Goal: Book appointment/travel/reservation

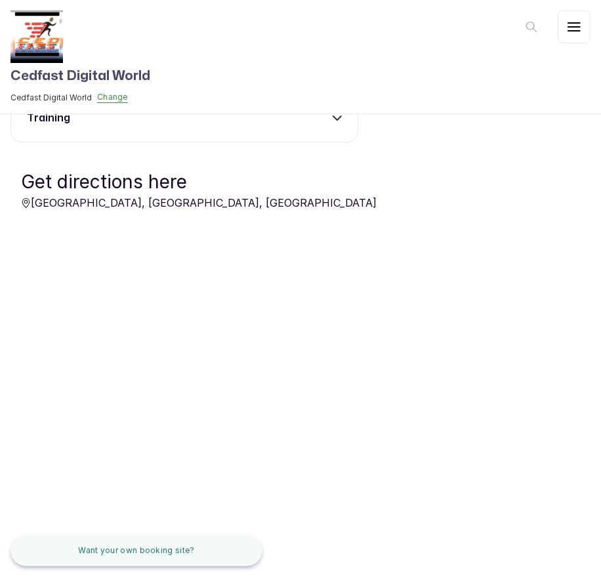
scroll to position [513, 0]
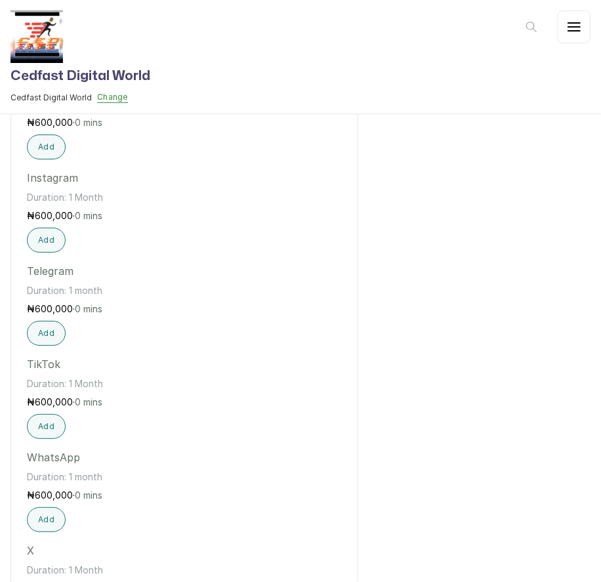
scroll to position [764, 0]
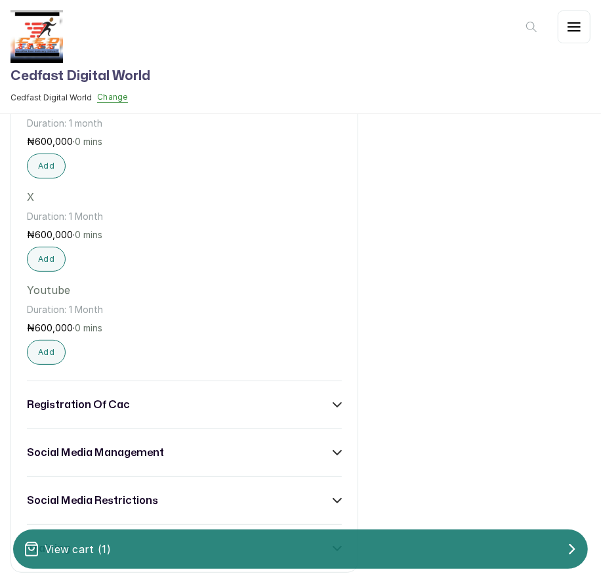
click at [214, 558] on div "View cart ( 1 )" at bounding box center [300, 549] width 574 height 26
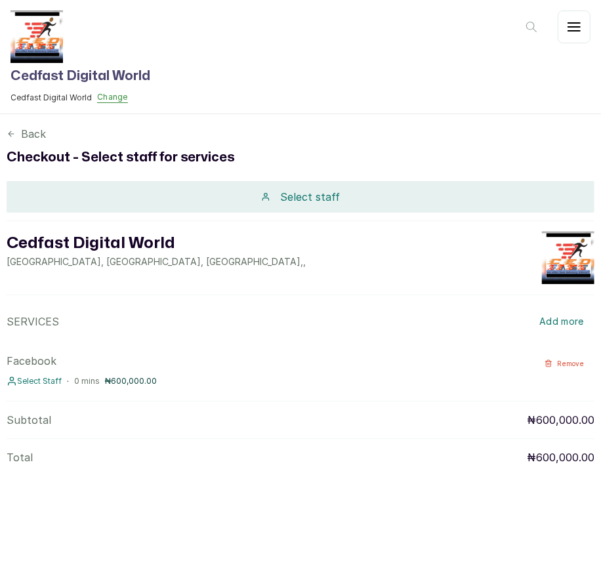
scroll to position [0, 0]
click at [323, 198] on p "Select staff" at bounding box center [311, 197] width 60 height 16
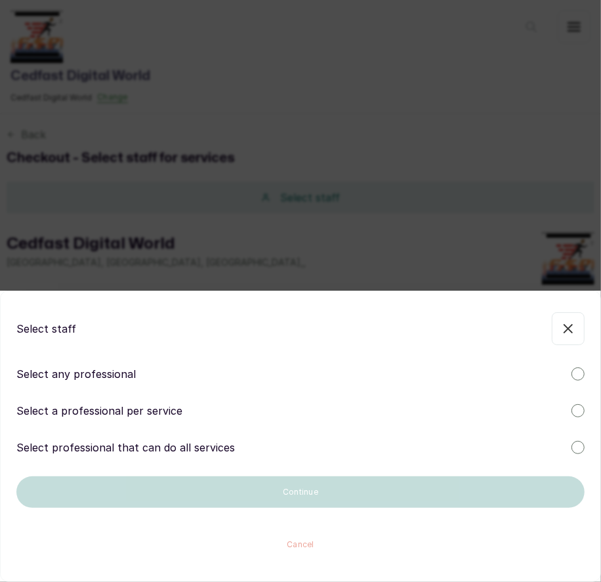
click at [578, 452] on div at bounding box center [577, 447] width 13 height 13
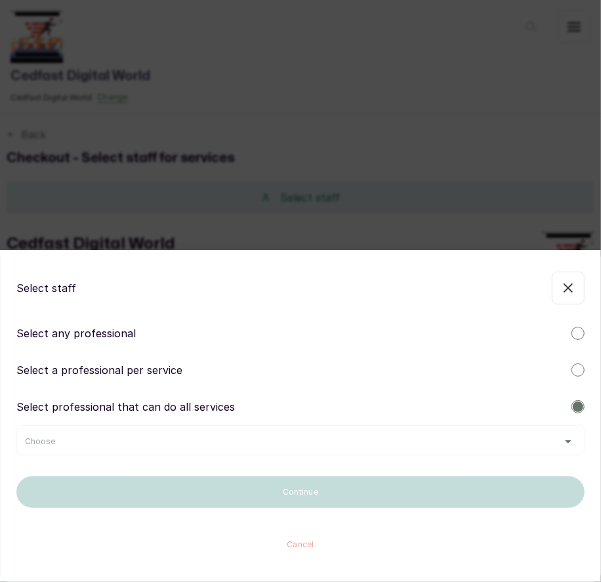
click at [538, 448] on div "Choose" at bounding box center [300, 440] width 568 height 30
click at [556, 441] on div "Choose" at bounding box center [300, 441] width 551 height 10
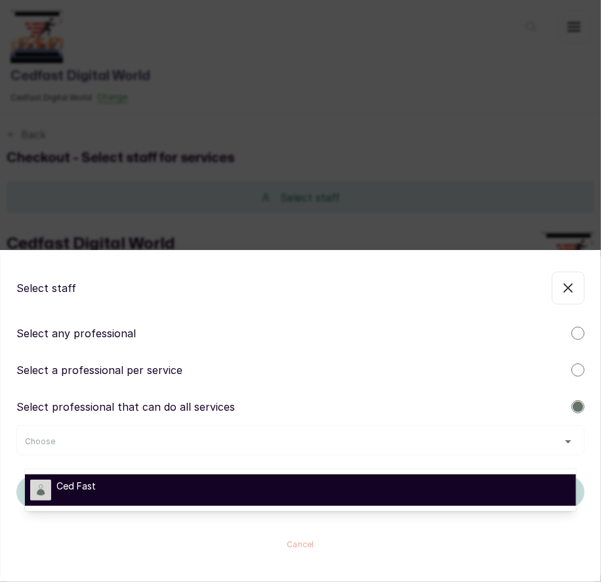
click at [494, 481] on div "Ced Fast" at bounding box center [300, 489] width 540 height 21
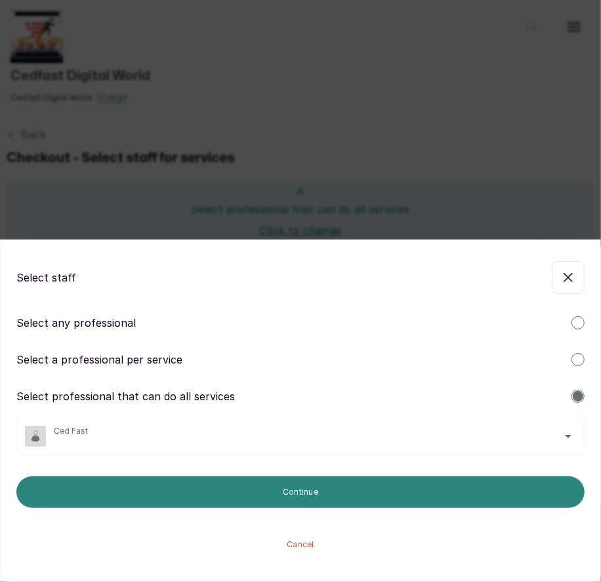
click at [366, 490] on button "Continue" at bounding box center [300, 491] width 568 height 31
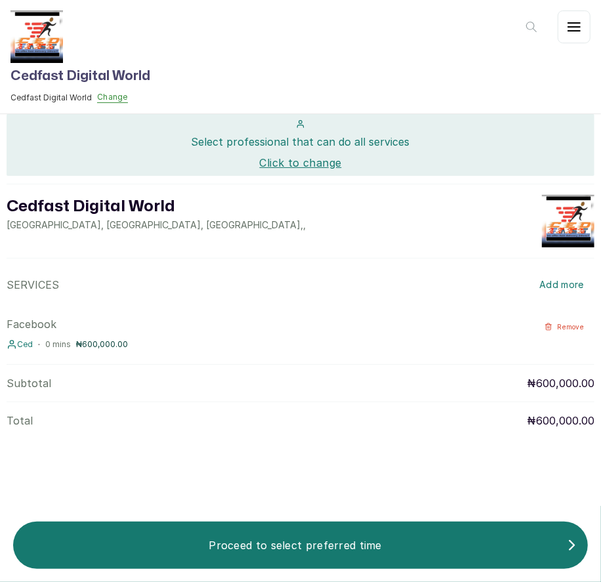
scroll to position [142, 0]
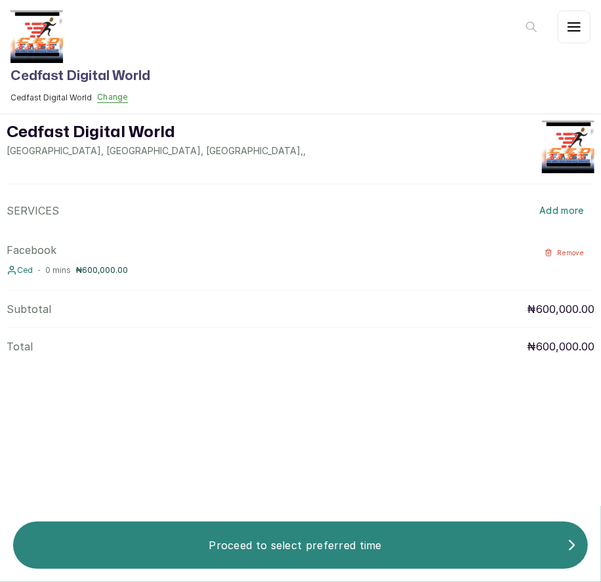
click at [323, 543] on p "Proceed to select preferred time" at bounding box center [295, 545] width 543 height 16
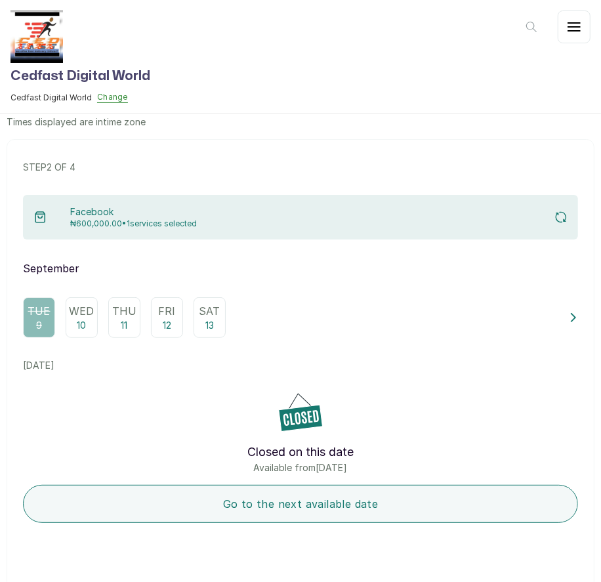
scroll to position [54, 0]
click at [92, 312] on p "Wed" at bounding box center [81, 310] width 25 height 16
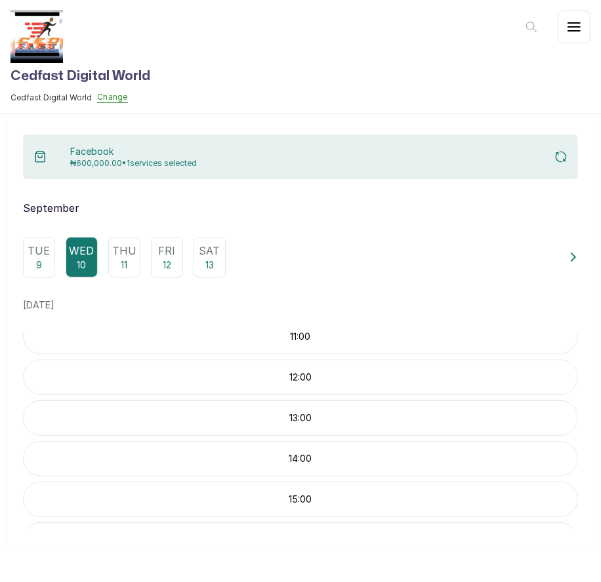
scroll to position [0, 0]
click at [307, 437] on div "11:00" at bounding box center [300, 431] width 555 height 35
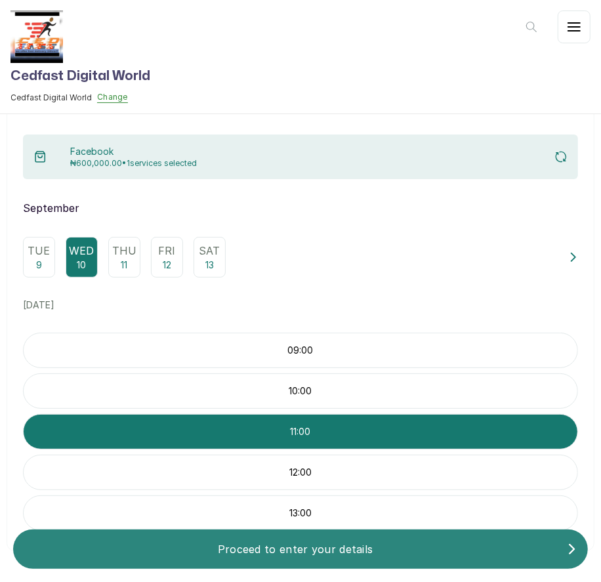
click at [332, 549] on p "Proceed to enter your details" at bounding box center [295, 549] width 543 height 16
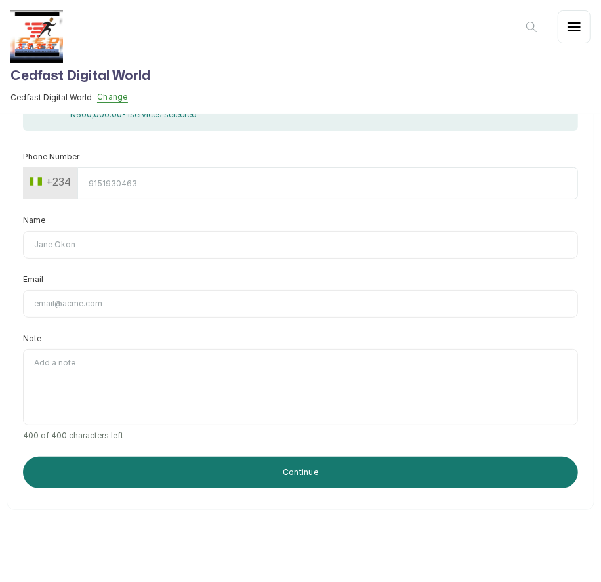
scroll to position [202, 0]
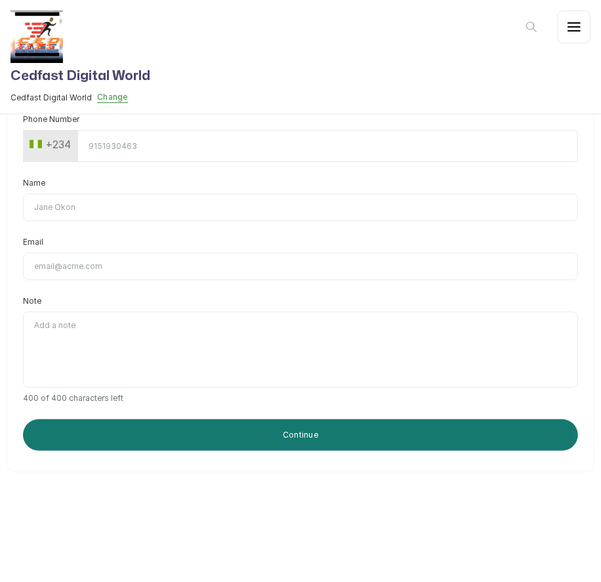
click at [68, 213] on input "Name" at bounding box center [300, 207] width 555 height 28
click at [106, 146] on input "Phone Number" at bounding box center [327, 146] width 500 height 32
type input "8138915419"
type input "Temitope [PERSON_NAME]"
type input "[EMAIL_ADDRESS][DOMAIN_NAME]"
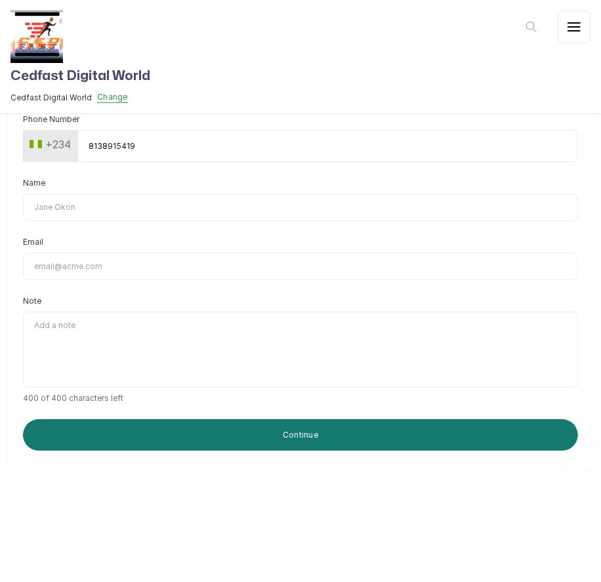
click at [145, 210] on input "Name" at bounding box center [300, 207] width 555 height 28
type input "Temitope [PERSON_NAME]"
type input "[EMAIL_ADDRESS][DOMAIN_NAME]"
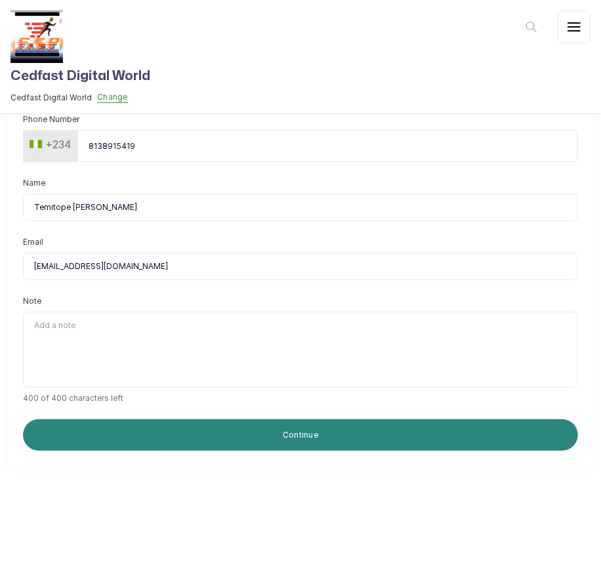
click at [315, 435] on button "Continue" at bounding box center [300, 434] width 555 height 31
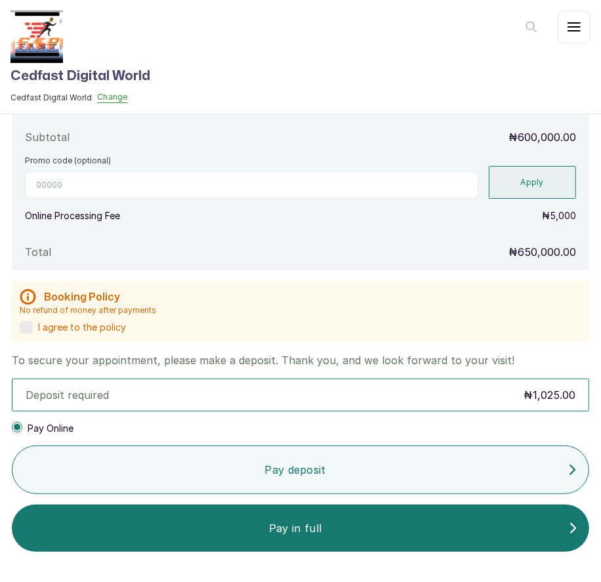
scroll to position [330, 0]
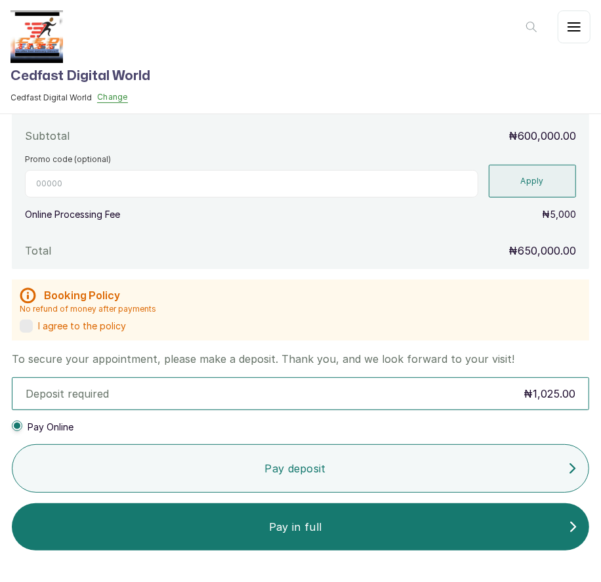
click at [31, 323] on label at bounding box center [26, 325] width 13 height 13
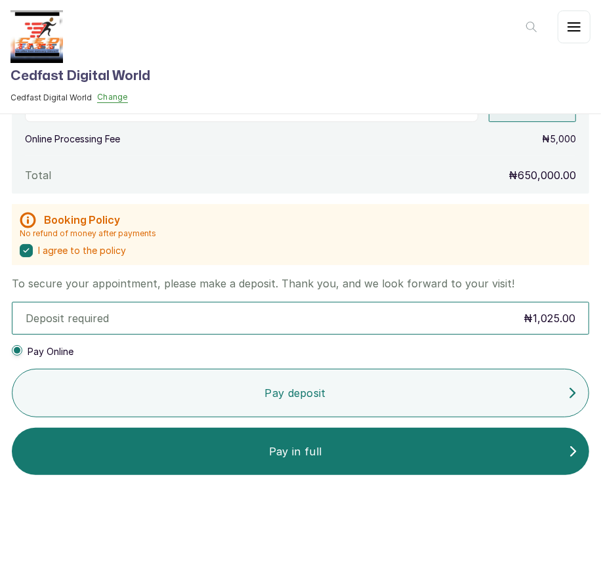
scroll to position [0, 0]
